Goal: Information Seeking & Learning: Understand process/instructions

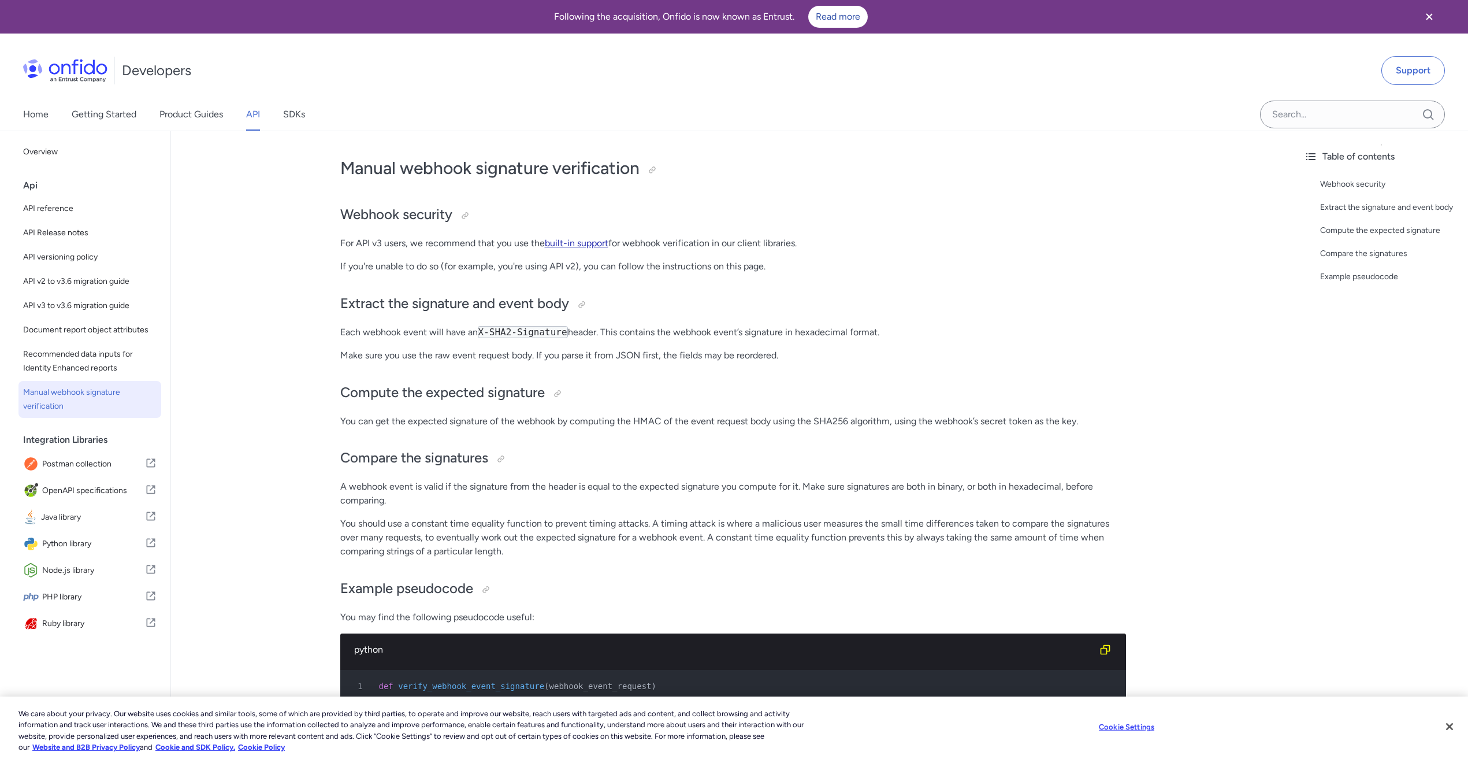
click at [578, 245] on link "built-in support" at bounding box center [577, 243] width 64 height 11
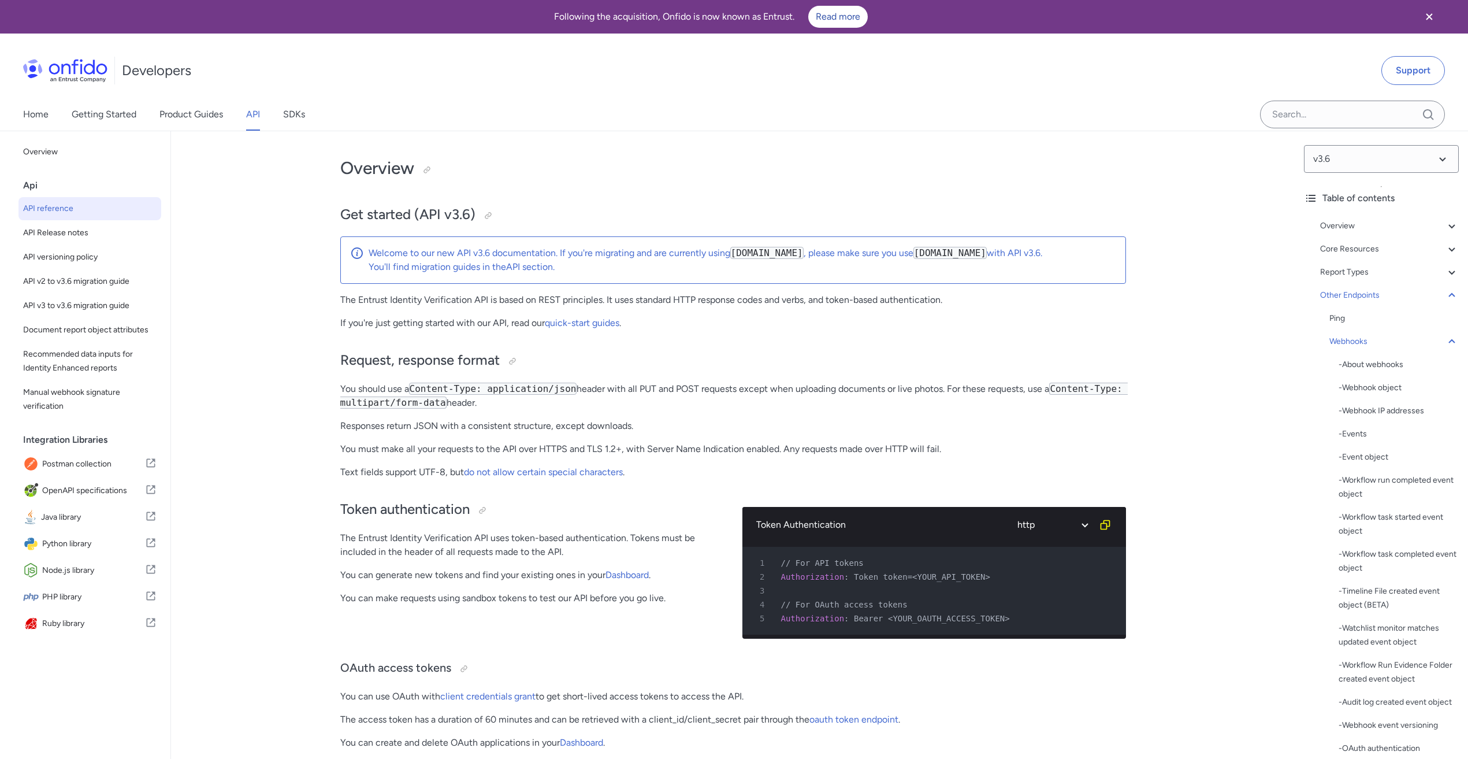
drag, startPoint x: 0, startPoint y: 0, endPoint x: 571, endPoint y: 250, distance: 623.4
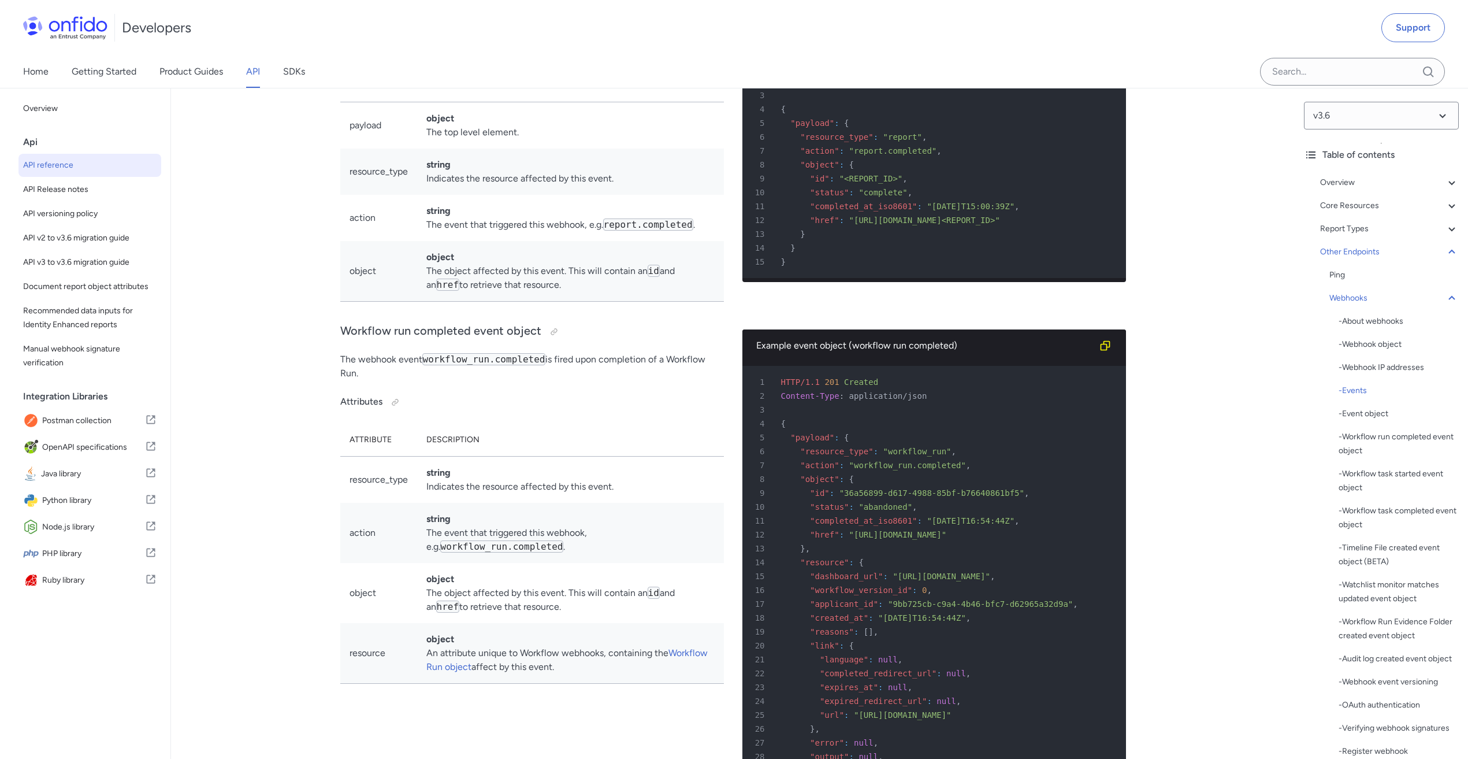
scroll to position [86408, 0]
